Goal: Transaction & Acquisition: Subscribe to service/newsletter

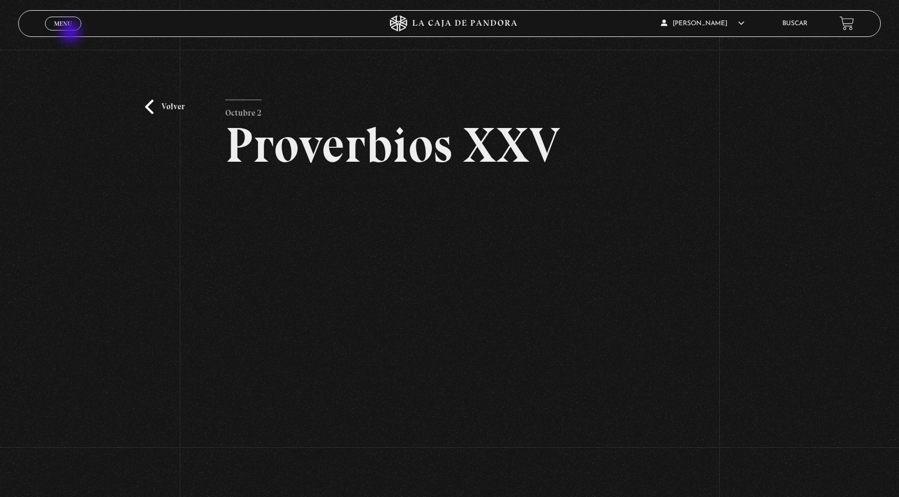
click at [71, 32] on div "Menu Cerrar" at bounding box center [180, 24] width 270 height 26
click at [64, 25] on span "Menu" at bounding box center [63, 23] width 18 height 6
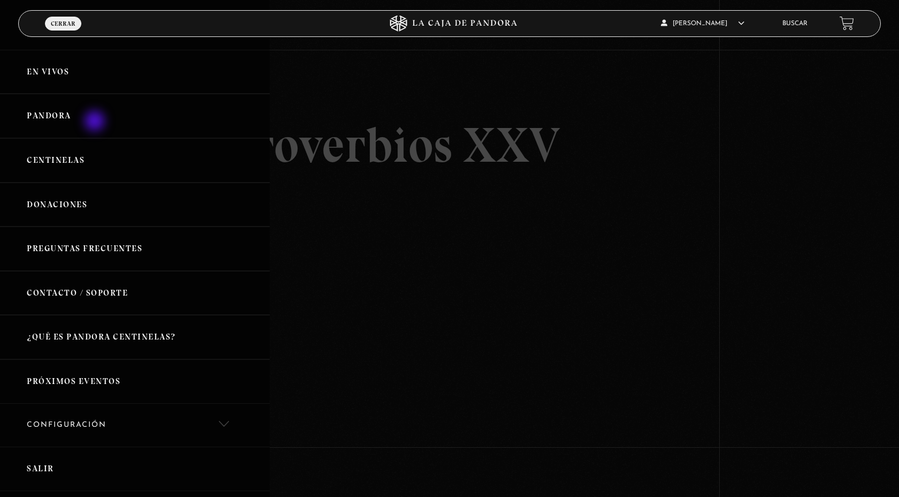
click at [96, 120] on link "Pandora" at bounding box center [135, 116] width 270 height 44
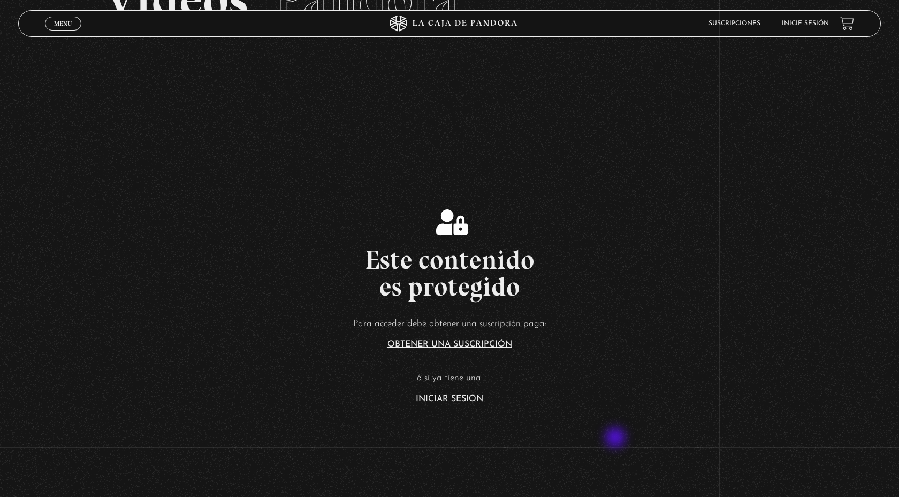
scroll to position [136, 0]
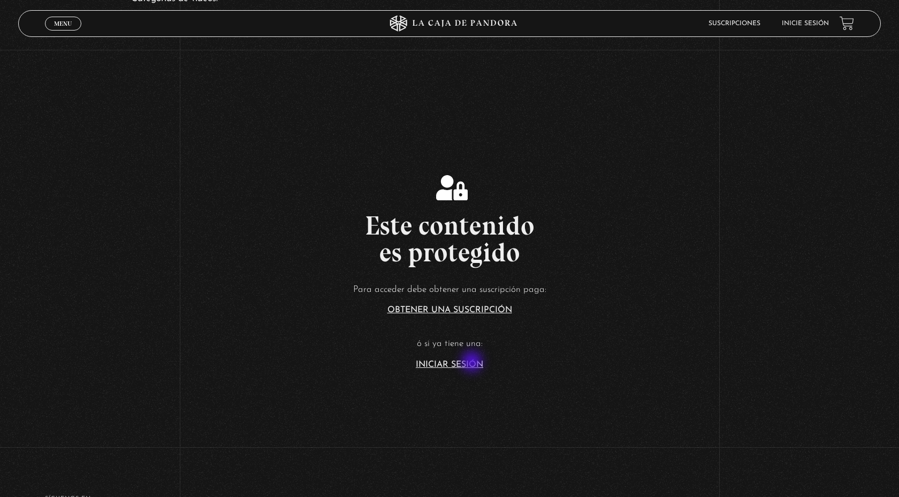
click at [473, 361] on link "Iniciar Sesión" at bounding box center [449, 364] width 67 height 9
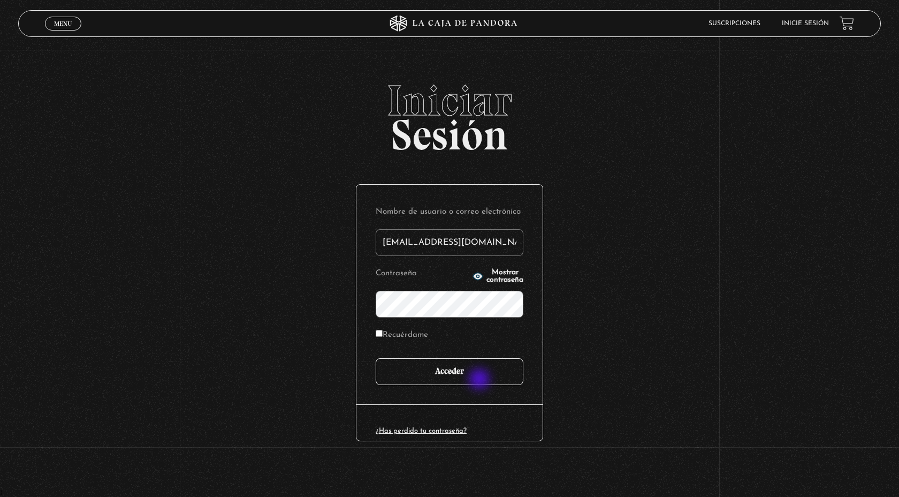
type input "[EMAIL_ADDRESS][DOMAIN_NAME]"
click at [476, 379] on input "Acceder" at bounding box center [450, 371] width 148 height 27
